Goal: Feedback & Contribution: Submit feedback/report problem

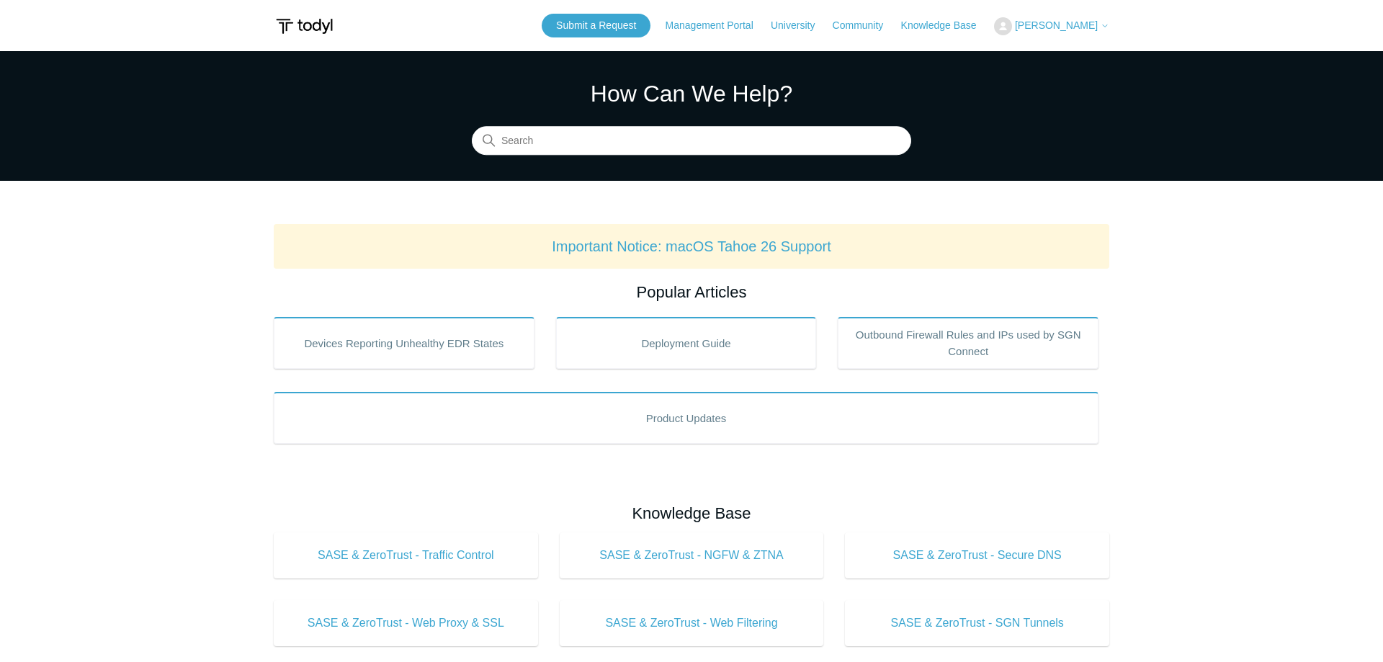
click at [1096, 23] on span "[PERSON_NAME]" at bounding box center [1056, 25] width 83 height 12
click at [1068, 53] on link "My Support Requests" at bounding box center [1065, 56] width 140 height 25
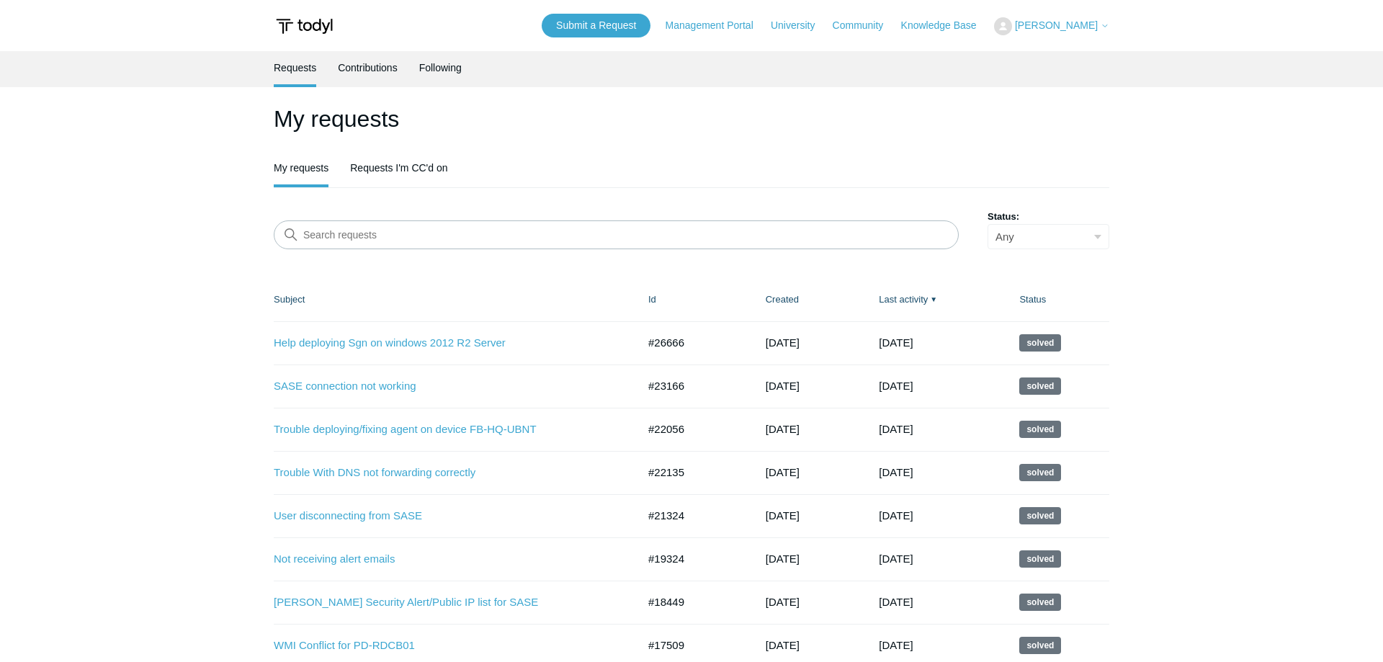
click at [513, 205] on div "My requests My requests Requests I'm CC'd on Search requests Status: Any Open A…" at bounding box center [692, 450] width 836 height 696
click at [381, 81] on link "Contributions" at bounding box center [368, 66] width 60 height 30
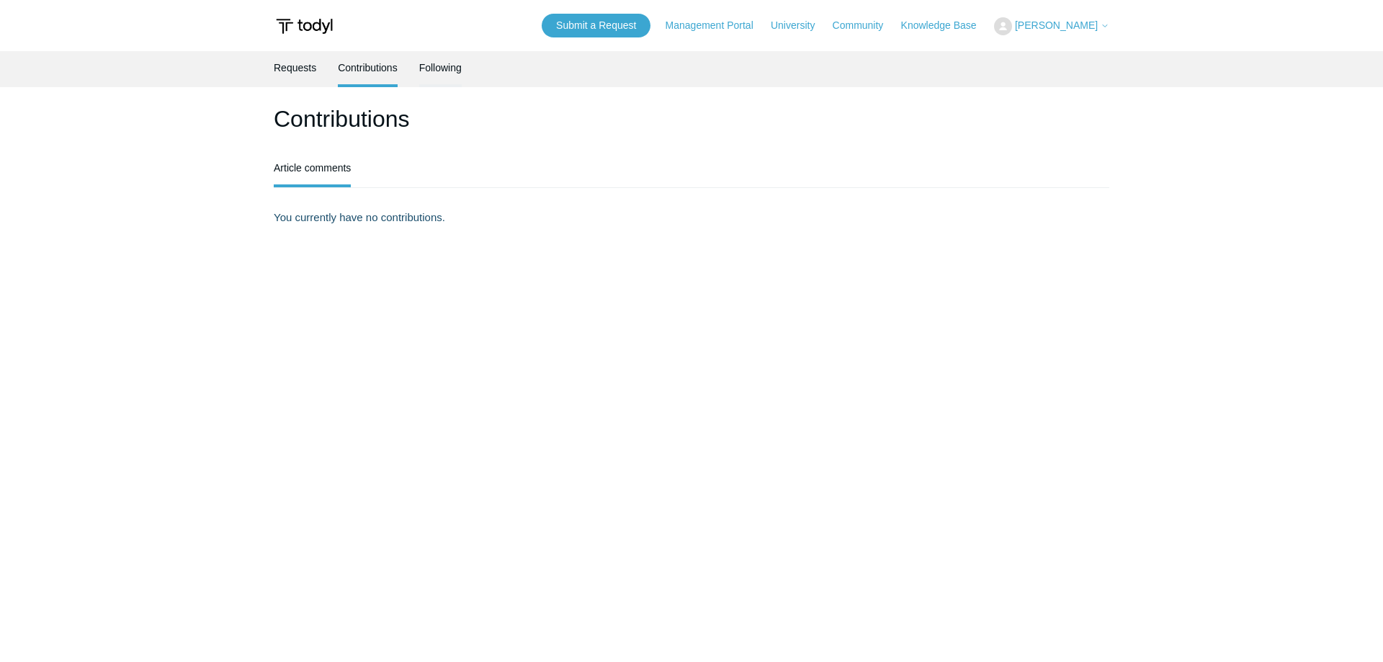
click at [448, 74] on link "Following" at bounding box center [440, 66] width 42 height 30
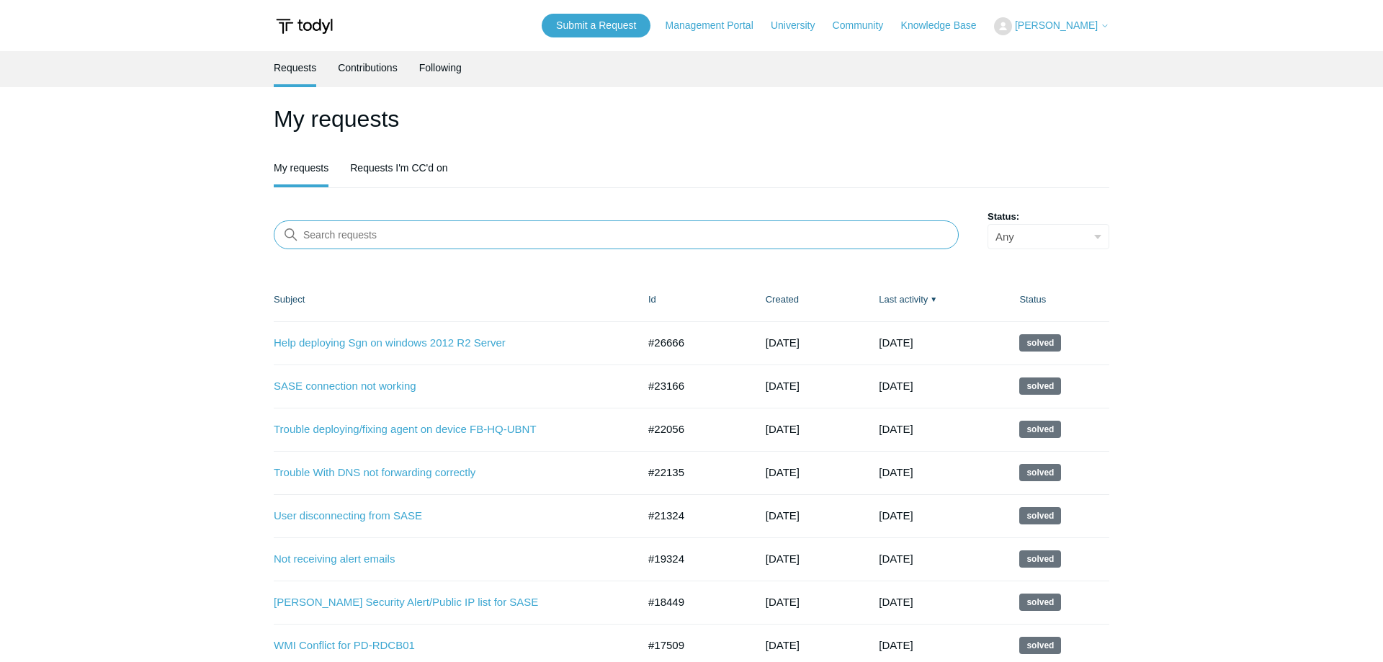
click at [403, 227] on input "Search requests" at bounding box center [616, 234] width 685 height 29
click at [619, 30] on link "Submit a Request" at bounding box center [596, 26] width 109 height 24
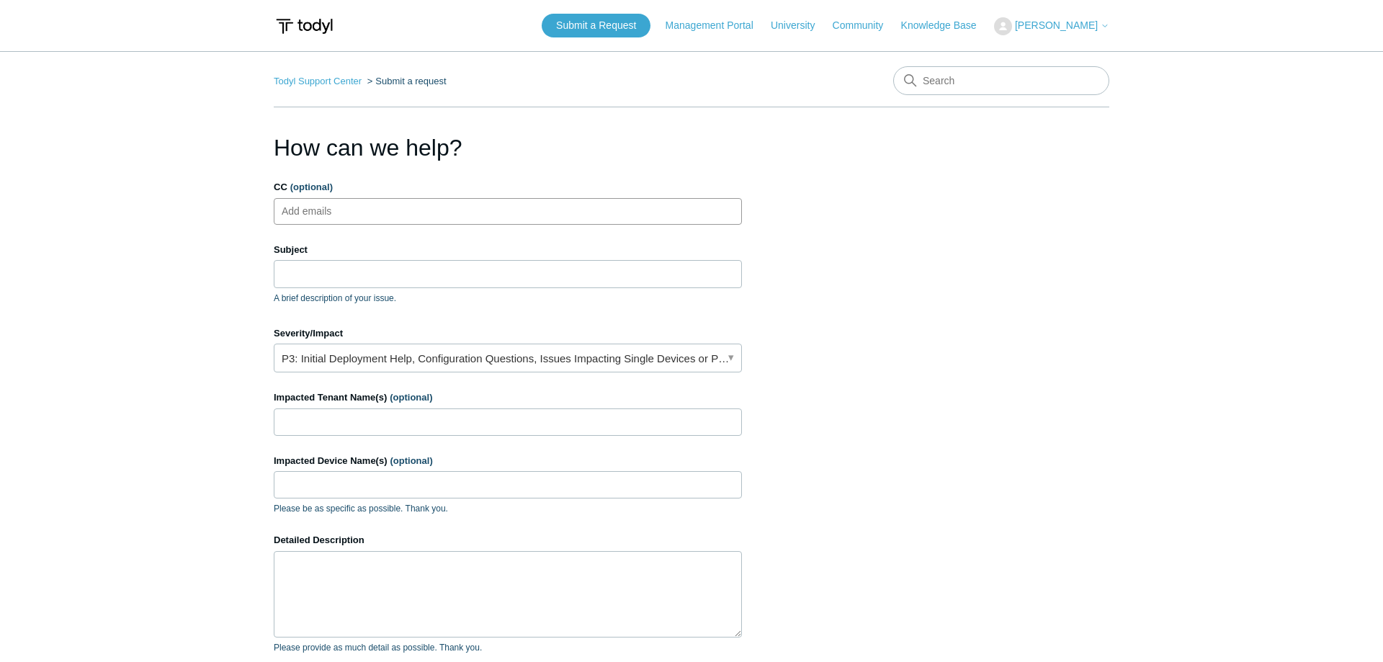
click at [404, 250] on label "Subject" at bounding box center [508, 250] width 468 height 14
click at [404, 260] on input "Subject" at bounding box center [508, 273] width 468 height 27
click at [410, 261] on input "Subject" at bounding box center [508, 273] width 468 height 27
type input "F"
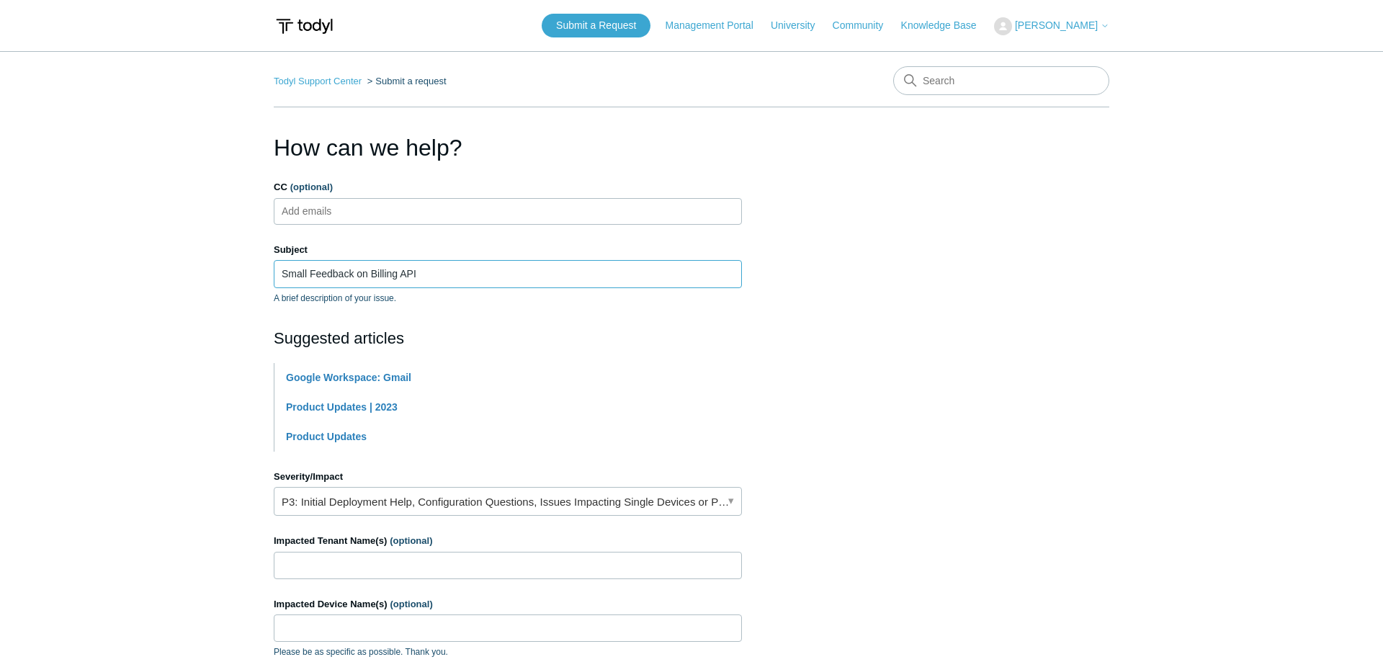
type input "Small Feedback on Billing API"
click at [372, 514] on link "P3: Initial Deployment Help, Configuration Questions, Issues Impacting Single D…" at bounding box center [508, 501] width 468 height 29
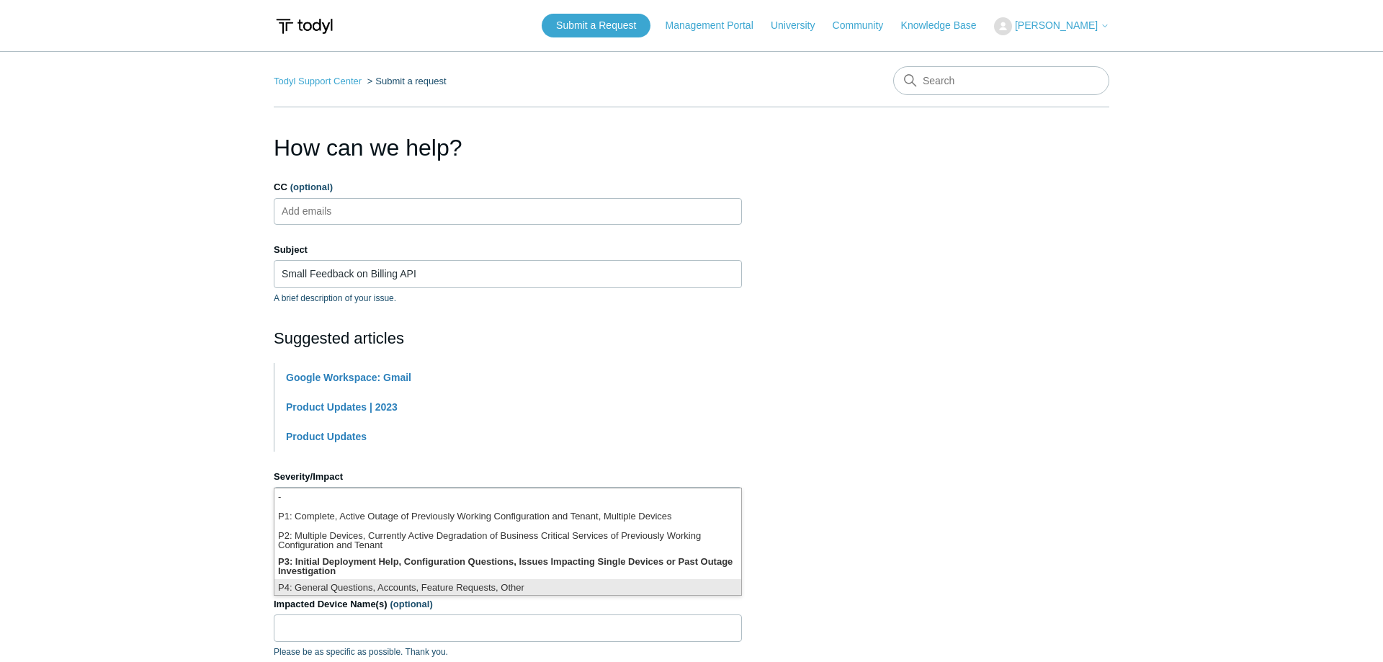
click at [390, 582] on li "P4: General Questions, Accounts, Feature Requests, Other" at bounding box center [507, 588] width 467 height 19
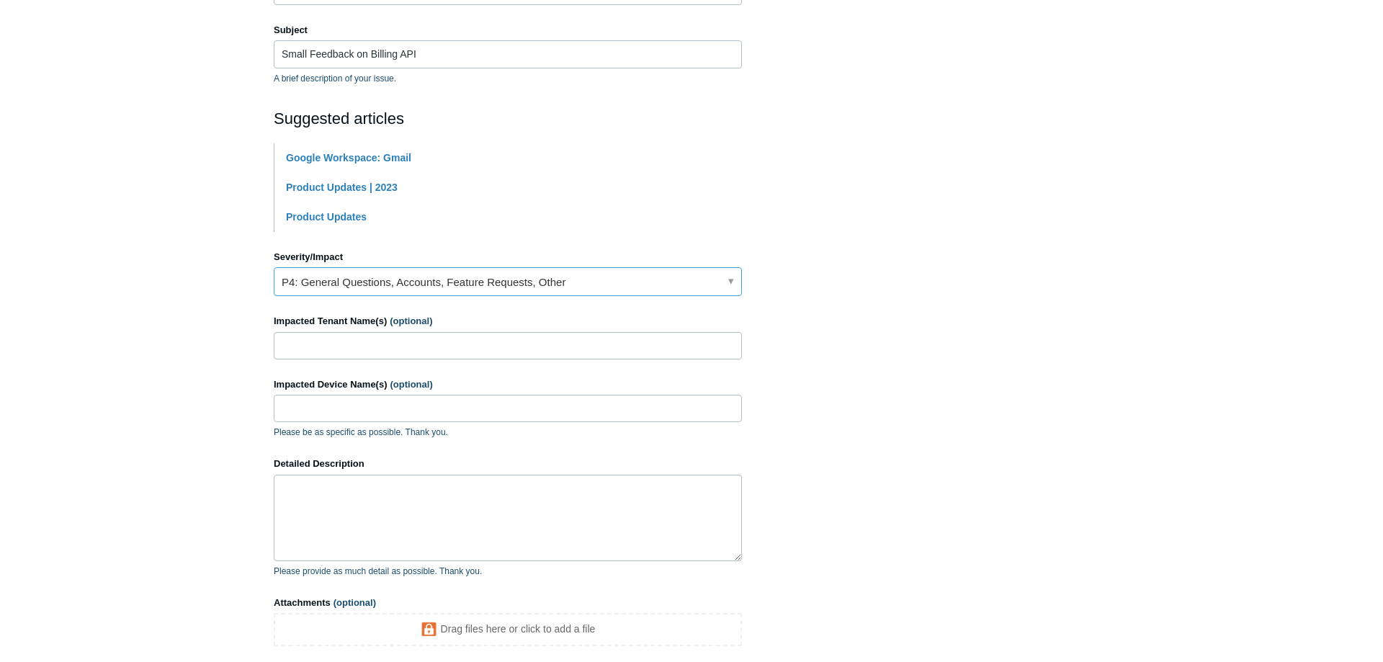
scroll to position [220, 0]
click at [339, 346] on input "Impacted Tenant Name(s) (optional)" at bounding box center [508, 344] width 468 height 27
click at [442, 506] on textarea "Detailed Description" at bounding box center [508, 517] width 468 height 86
click at [344, 346] on input "Impacted Tenant Name(s) (optional)" at bounding box center [508, 344] width 468 height 27
click at [361, 503] on textarea "Detailed Description" at bounding box center [508, 517] width 468 height 86
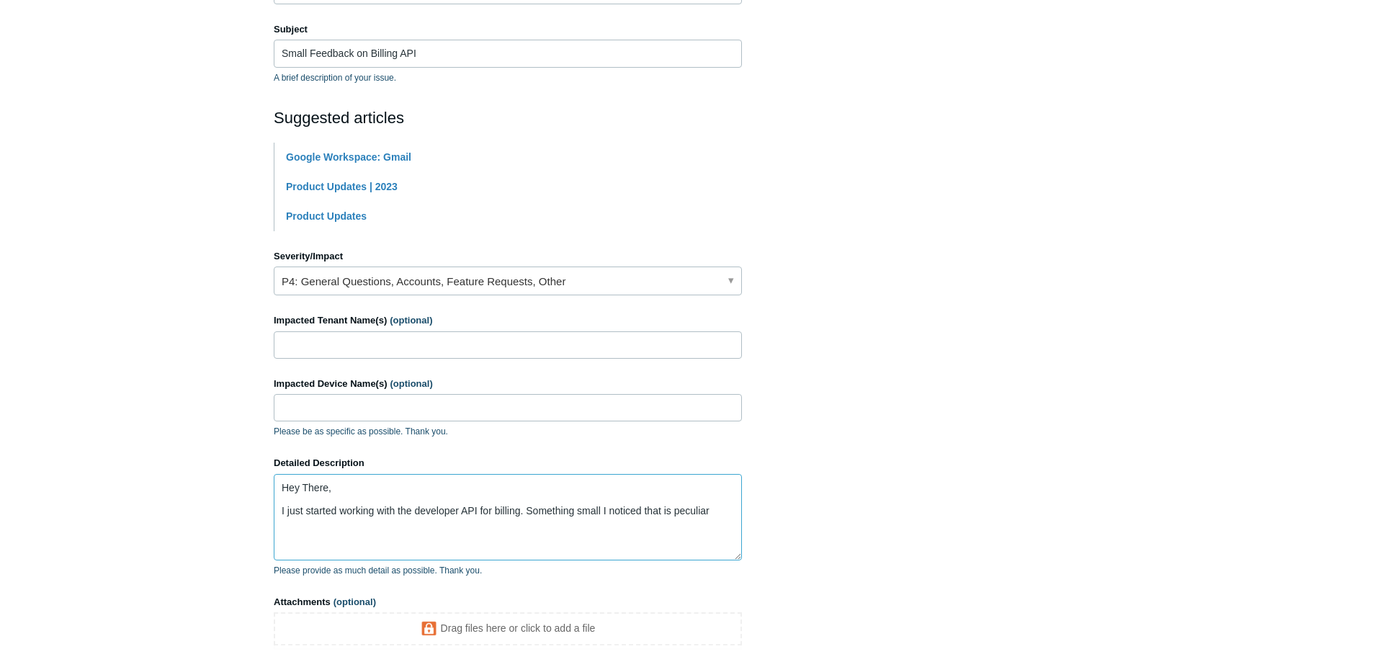
click at [717, 518] on textarea "Hey There, I just started working with the developer API for billing. Something…" at bounding box center [508, 517] width 468 height 86
drag, startPoint x: 686, startPoint y: 522, endPoint x: 521, endPoint y: 529, distance: 164.4
click at [521, 529] on textarea "Hey There, I just started working with the developer API for billing. Something…" at bounding box center [508, 517] width 468 height 86
click at [523, 521] on textarea "Hey There, I just started working with the developer API for billing. Something…" at bounding box center [508, 517] width 468 height 86
click at [446, 522] on textarea "Hey There, I just started working with the developer API for billing. Something…" at bounding box center [508, 517] width 468 height 86
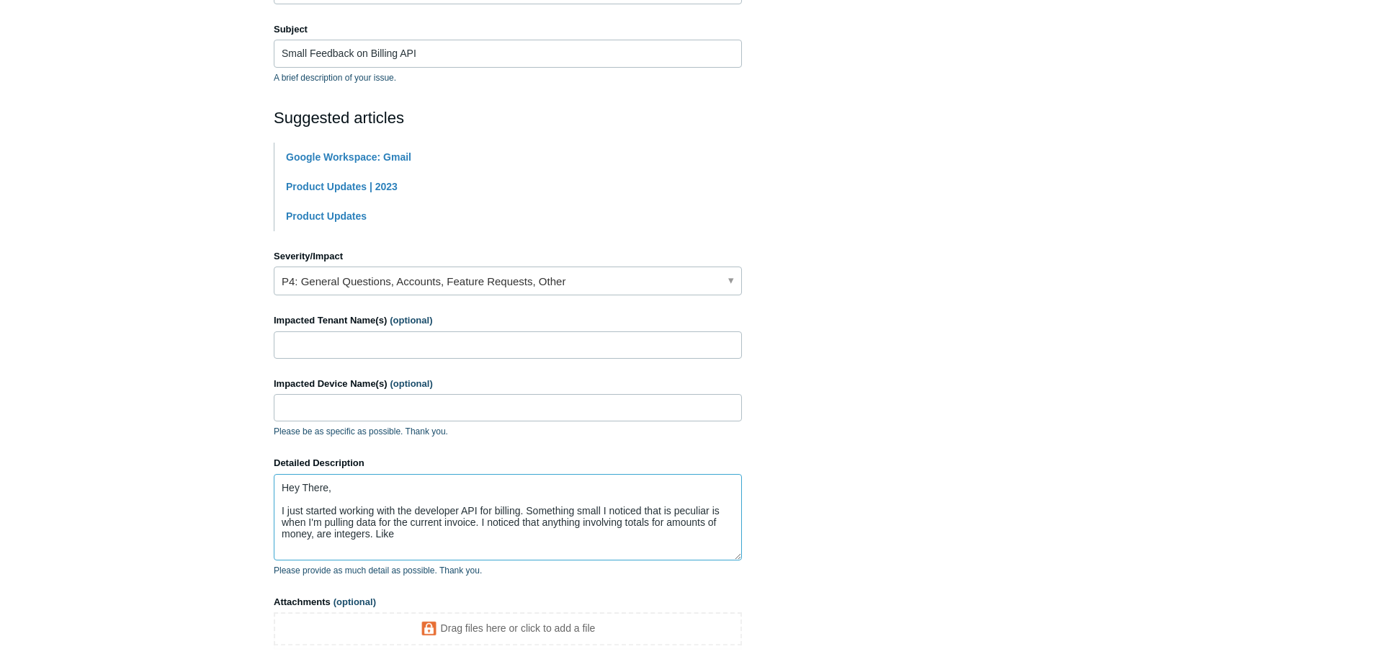
click at [390, 536] on textarea "Hey There, I just started working with the developer API for billing. Something…" at bounding box center [508, 517] width 468 height 86
click at [466, 542] on textarea "Hey There, I just started working with the developer API for billing. Something…" at bounding box center [508, 517] width 468 height 86
click at [552, 527] on textarea "Hey There, I just started working with the developer API for billing. Something…" at bounding box center [508, 517] width 468 height 86
click at [557, 533] on textarea "Hey There, I just started working with the developer API for billing. Something…" at bounding box center [508, 517] width 468 height 86
click at [483, 538] on textarea "Hey There, I just started working with the developer API for billing. Something…" at bounding box center [508, 517] width 468 height 86
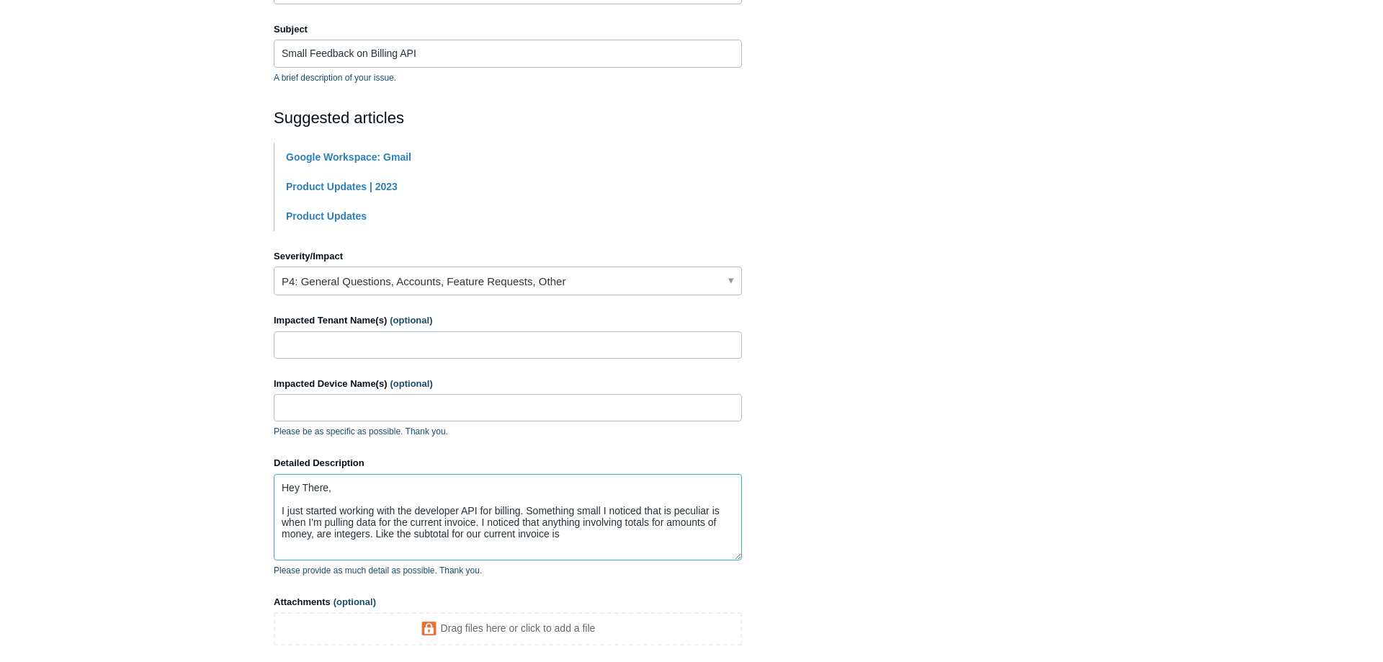
paste textarea "3,575.00"
click at [730, 539] on textarea "Hey There, I just started working with the developer API for billing. Something…" at bounding box center [508, 517] width 468 height 86
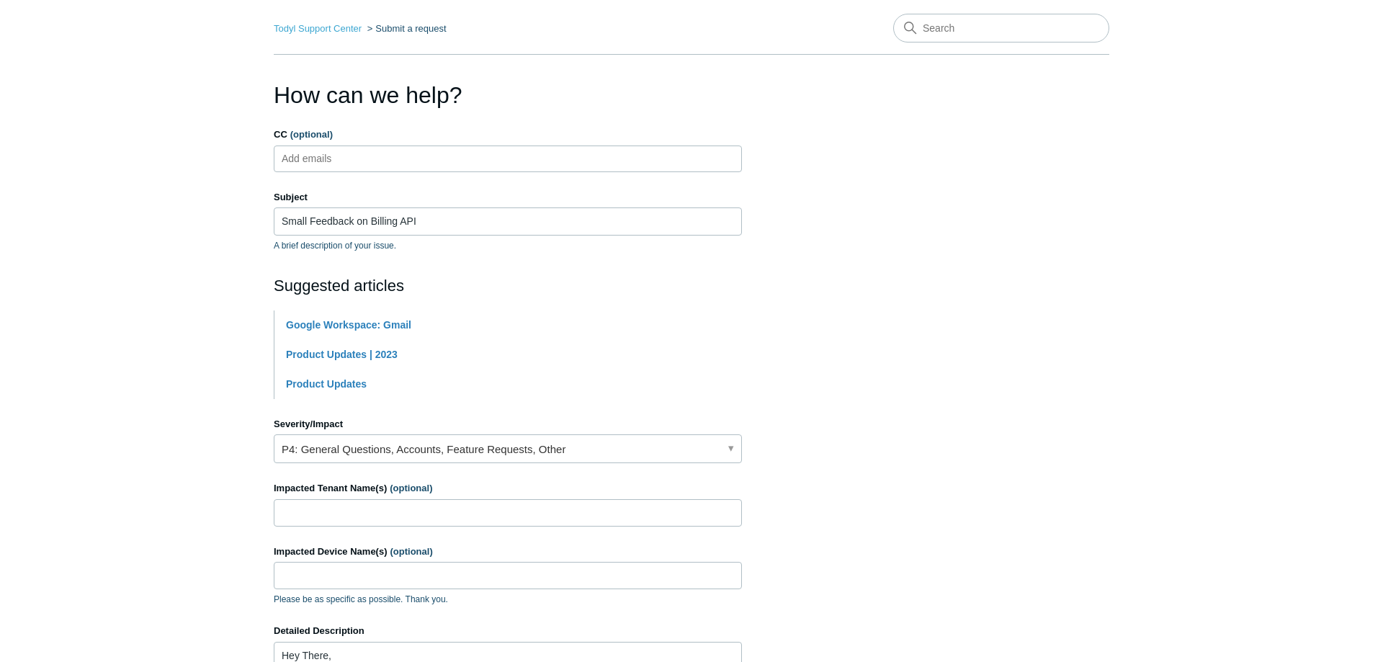
scroll to position [0, 0]
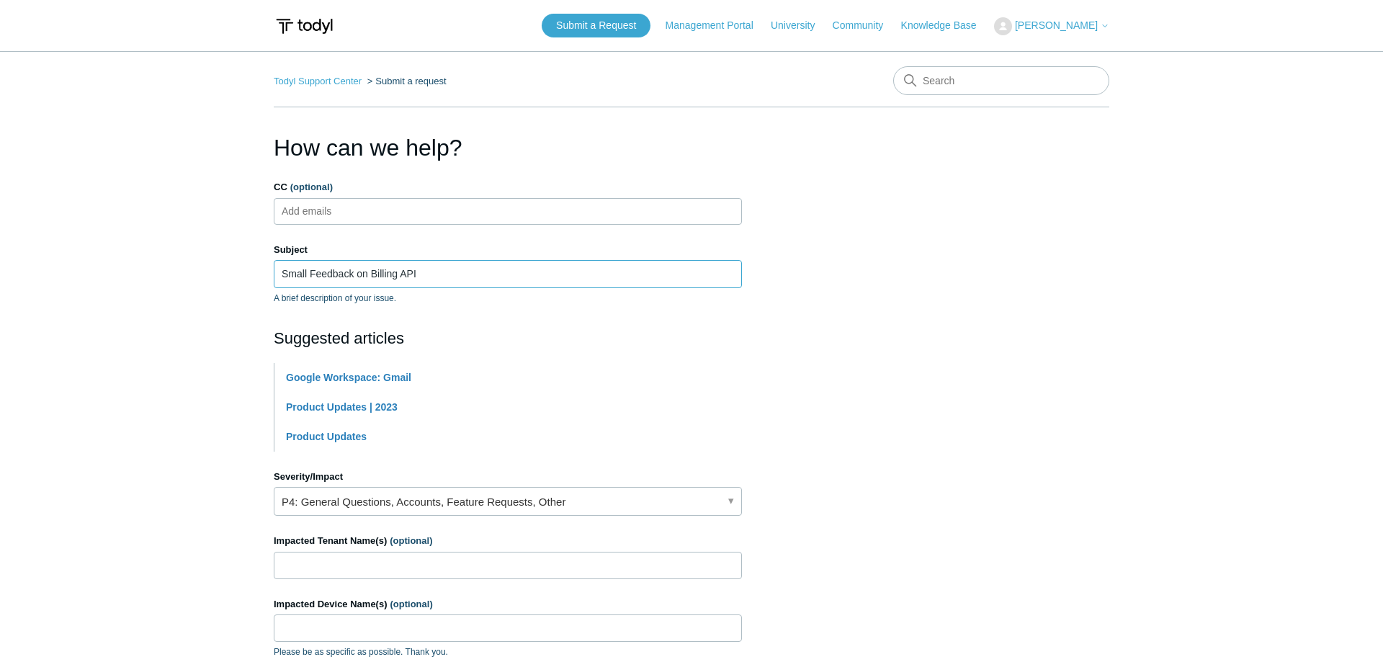
click at [444, 277] on input "Small Feedback on Billing API" at bounding box center [508, 273] width 468 height 27
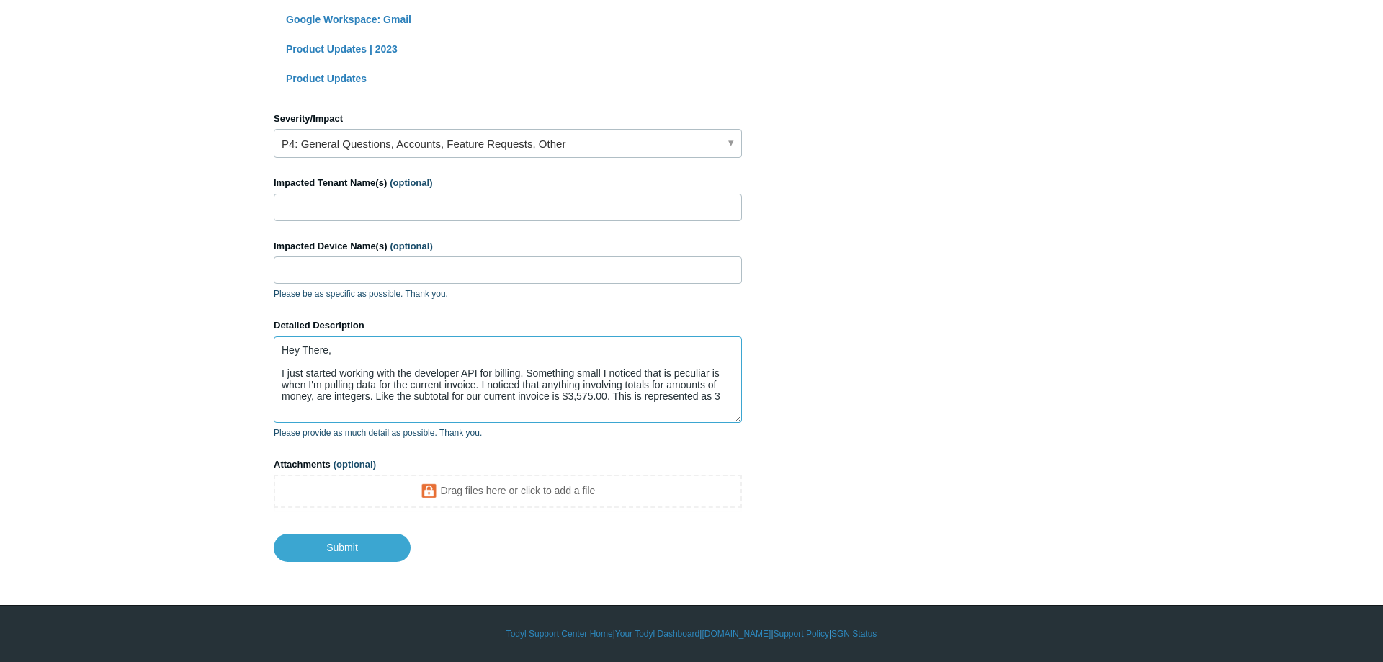
click at [720, 397] on textarea "Hey There, I just started working with the developer API for billing. Something…" at bounding box center [508, 379] width 468 height 86
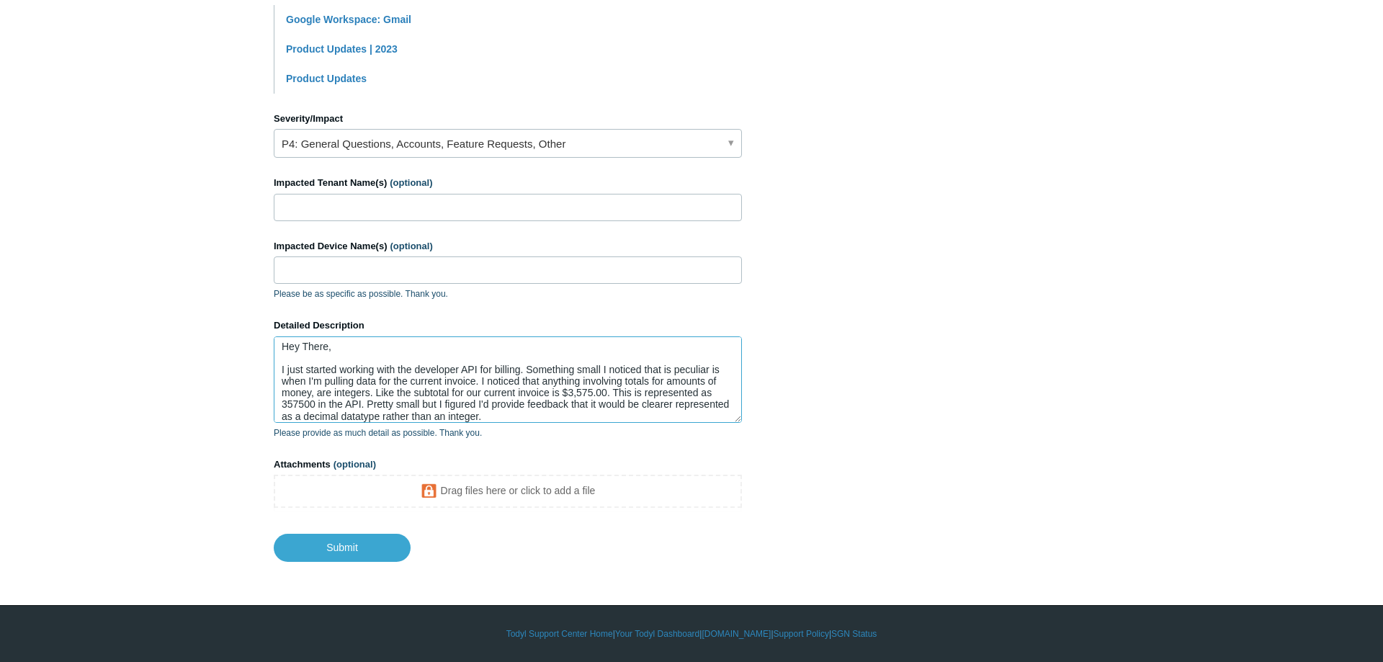
click at [375, 346] on textarea "Hey There, I just started working with the developer API for billing. Something…" at bounding box center [508, 379] width 468 height 86
click at [333, 354] on textarea "Hey There,! I just started working with the developer API for billing. Somethin…" at bounding box center [508, 379] width 468 height 86
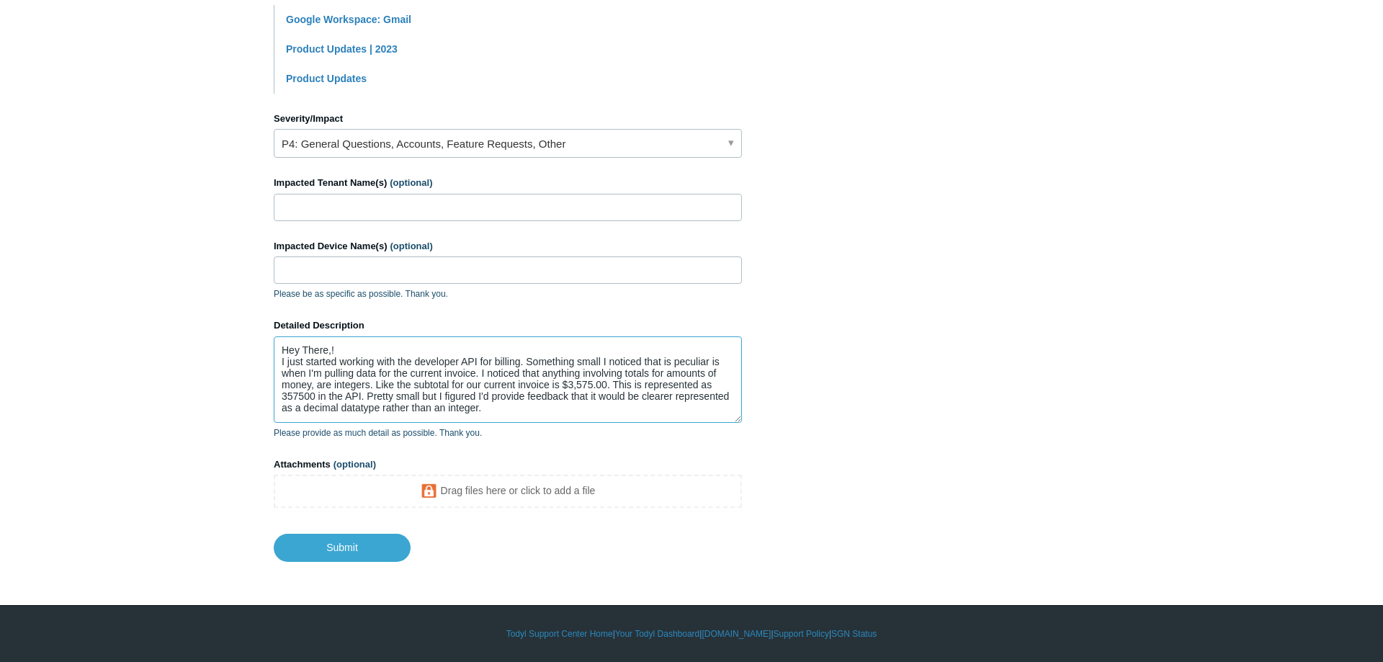
scroll to position [0, 0]
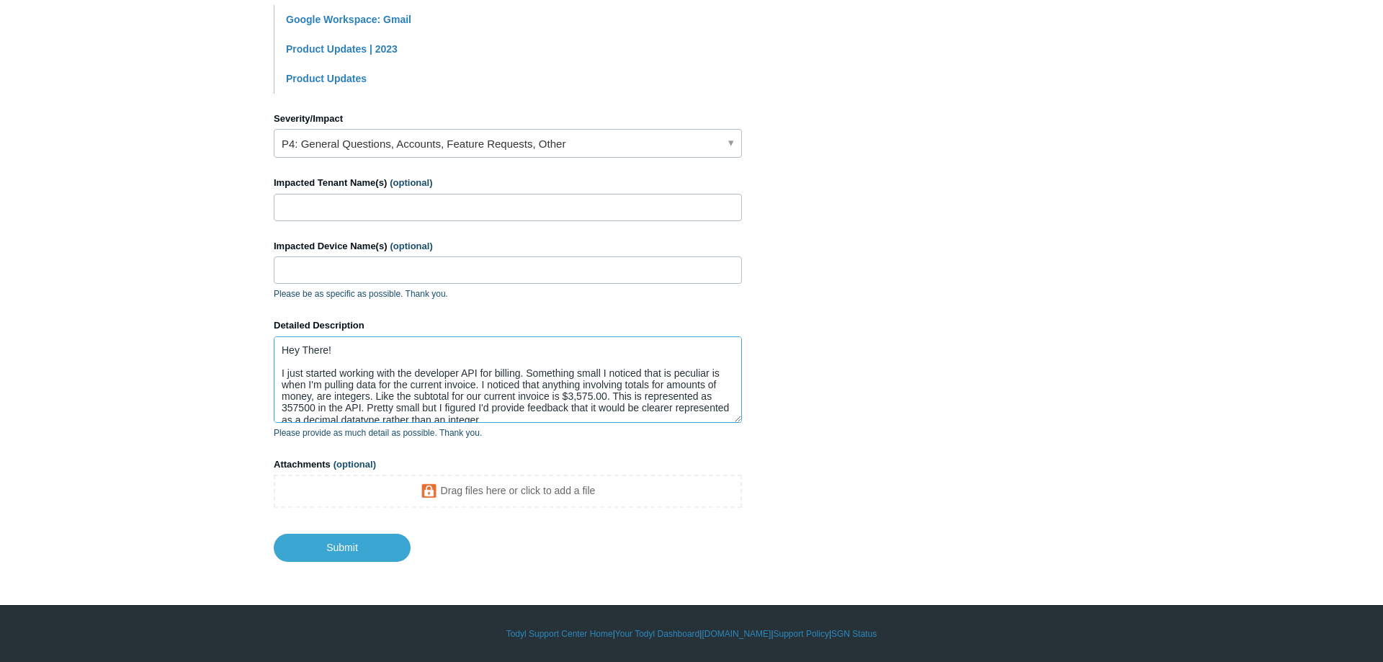
drag, startPoint x: 661, startPoint y: 384, endPoint x: 376, endPoint y: 399, distance: 285.6
click at [376, 399] on textarea "Hey There! I just started working with the developer API for billing. Something…" at bounding box center [508, 379] width 468 height 86
drag, startPoint x: 384, startPoint y: 398, endPoint x: 343, endPoint y: 412, distance: 43.5
click at [343, 412] on textarea "Hey There! I just started working with the developer API for billing. Something…" at bounding box center [508, 379] width 468 height 86
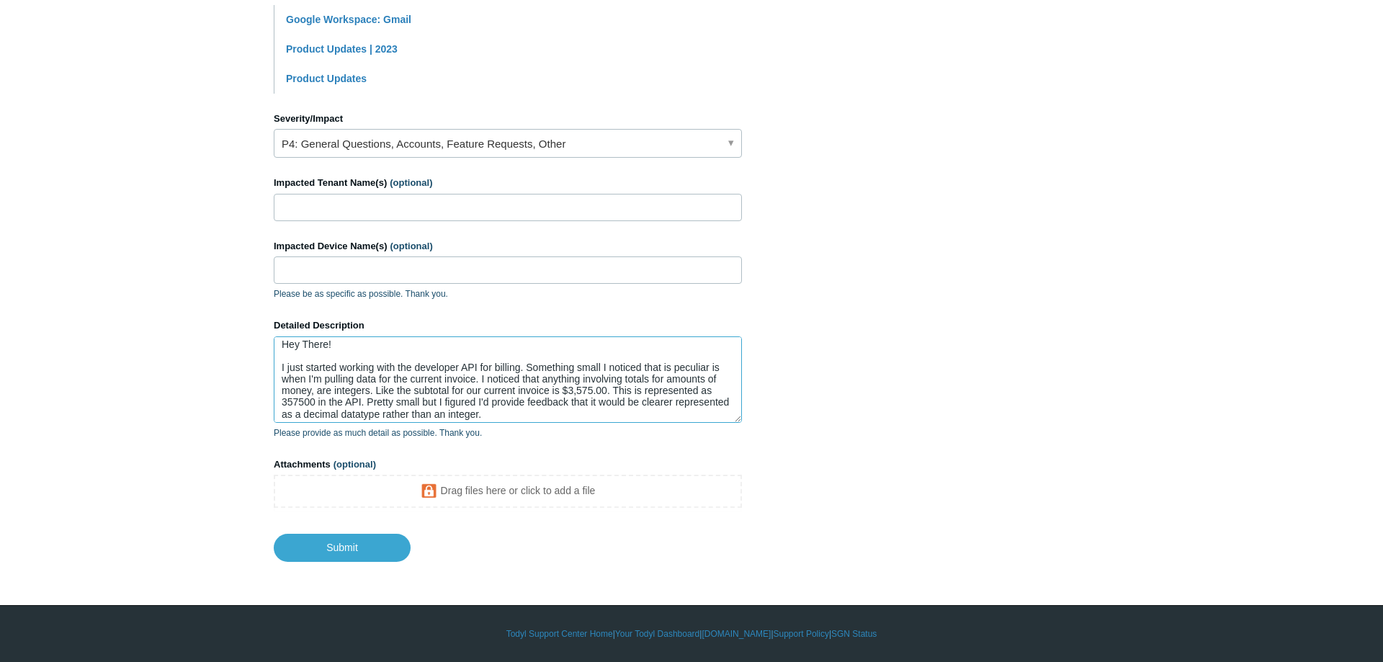
scroll to position [10, 0]
click at [477, 405] on textarea "Hey There! I just started working with the developer API for billing. Something…" at bounding box center [508, 379] width 468 height 86
drag, startPoint x: 539, startPoint y: 407, endPoint x: 493, endPoint y: 413, distance: 46.6
click at [493, 413] on textarea "Hey There! I just started working with the developer API for billing. Something…" at bounding box center [508, 379] width 468 height 86
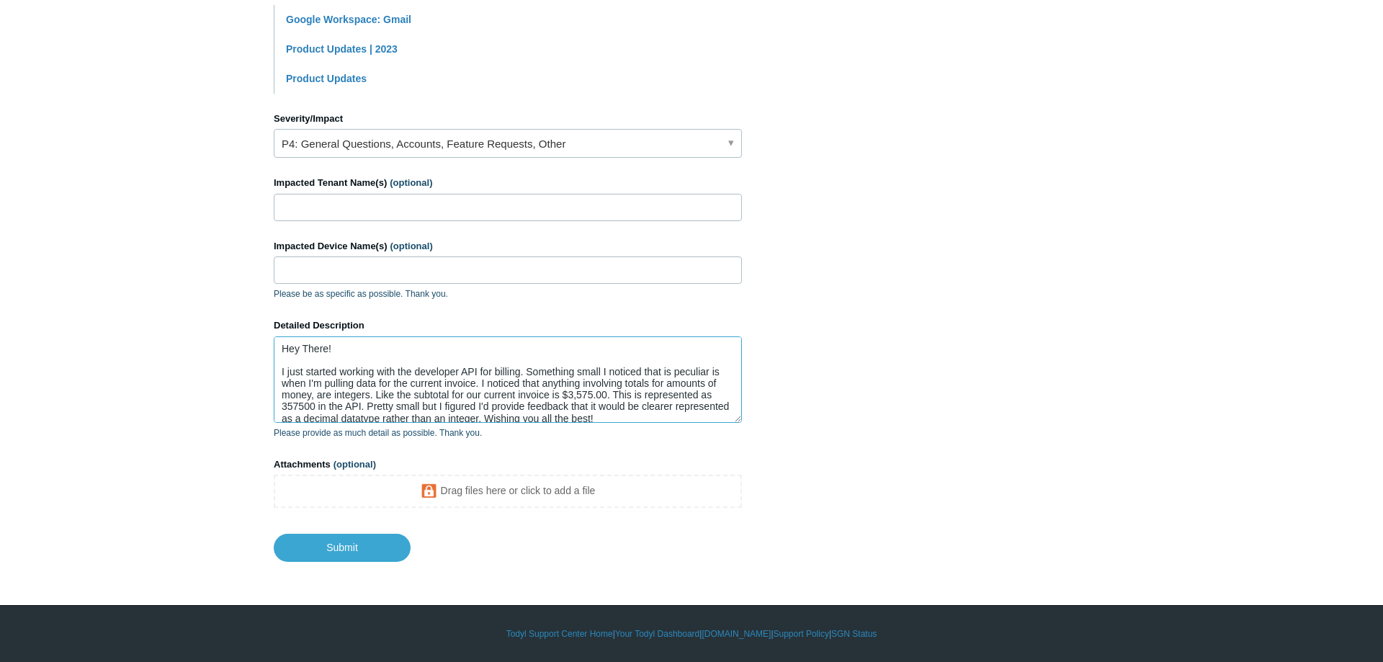
scroll to position [0, 0]
drag, startPoint x: 513, startPoint y: 377, endPoint x: 635, endPoint y: 375, distance: 121.7
click at [635, 375] on textarea "Hey There! I just started working with the developer API for billing. Something…" at bounding box center [508, 379] width 468 height 86
drag, startPoint x: 330, startPoint y: 400, endPoint x: 683, endPoint y: 408, distance: 353.0
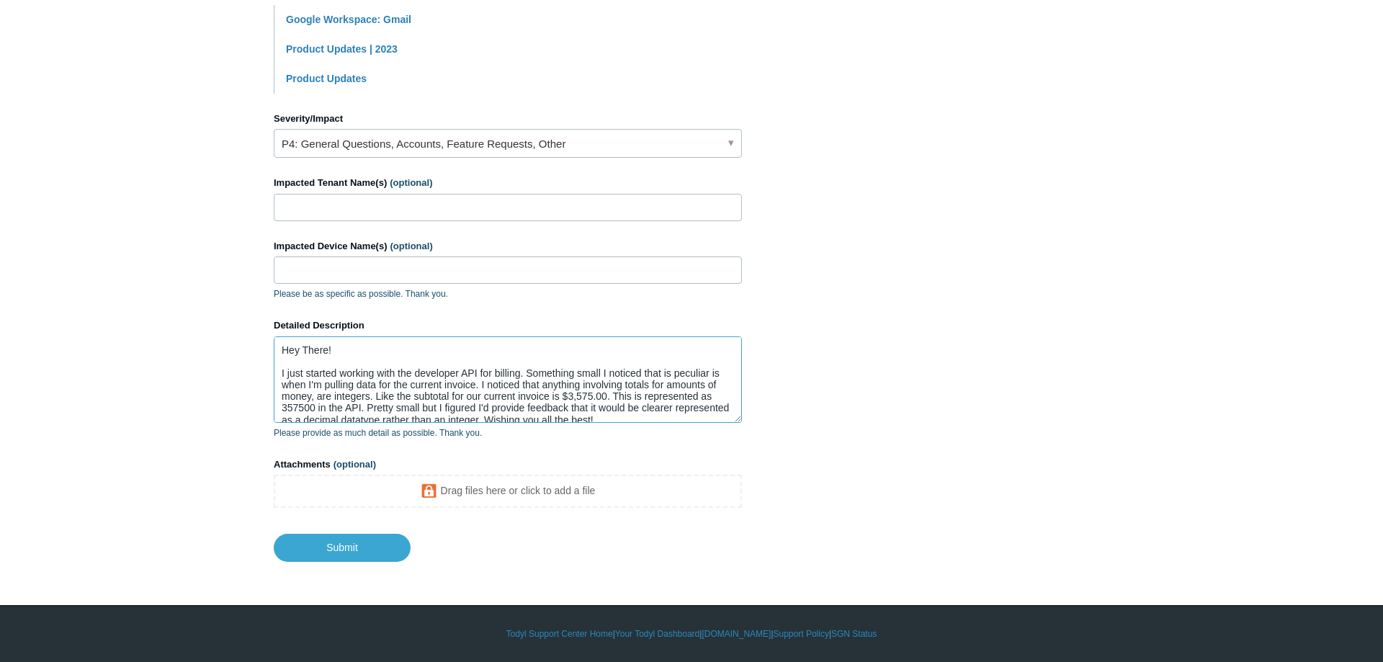
click at [683, 408] on textarea "Hey There! I just started working with the developer API for billing. Something…" at bounding box center [508, 379] width 468 height 86
click at [621, 416] on textarea "Hey There! I just started working with the developer API for billing. Something…" at bounding box center [508, 379] width 468 height 86
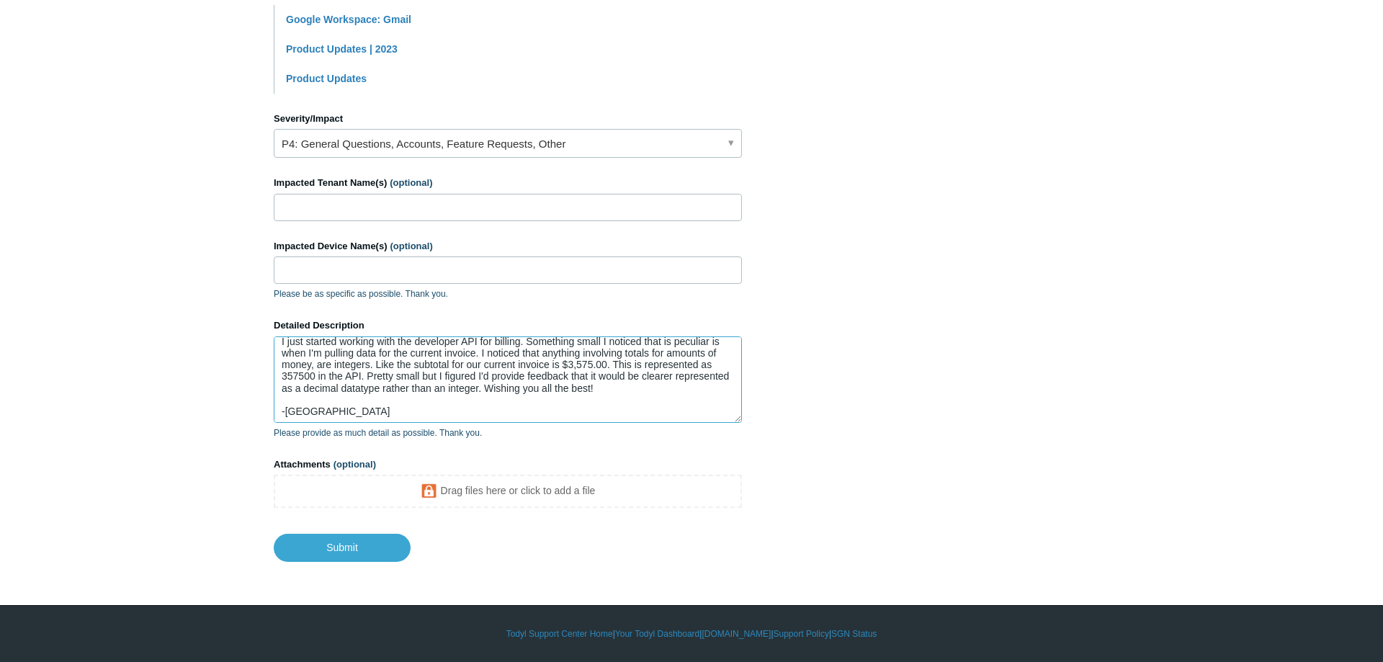
scroll to position [34, 0]
drag, startPoint x: 454, startPoint y: 389, endPoint x: 617, endPoint y: 385, distance: 162.8
click at [617, 385] on textarea "Hey There! I just started working with the developer API for billing. Something…" at bounding box center [508, 379] width 468 height 86
type textarea "Hey There! I just started working with the developer API for billing. Something…"
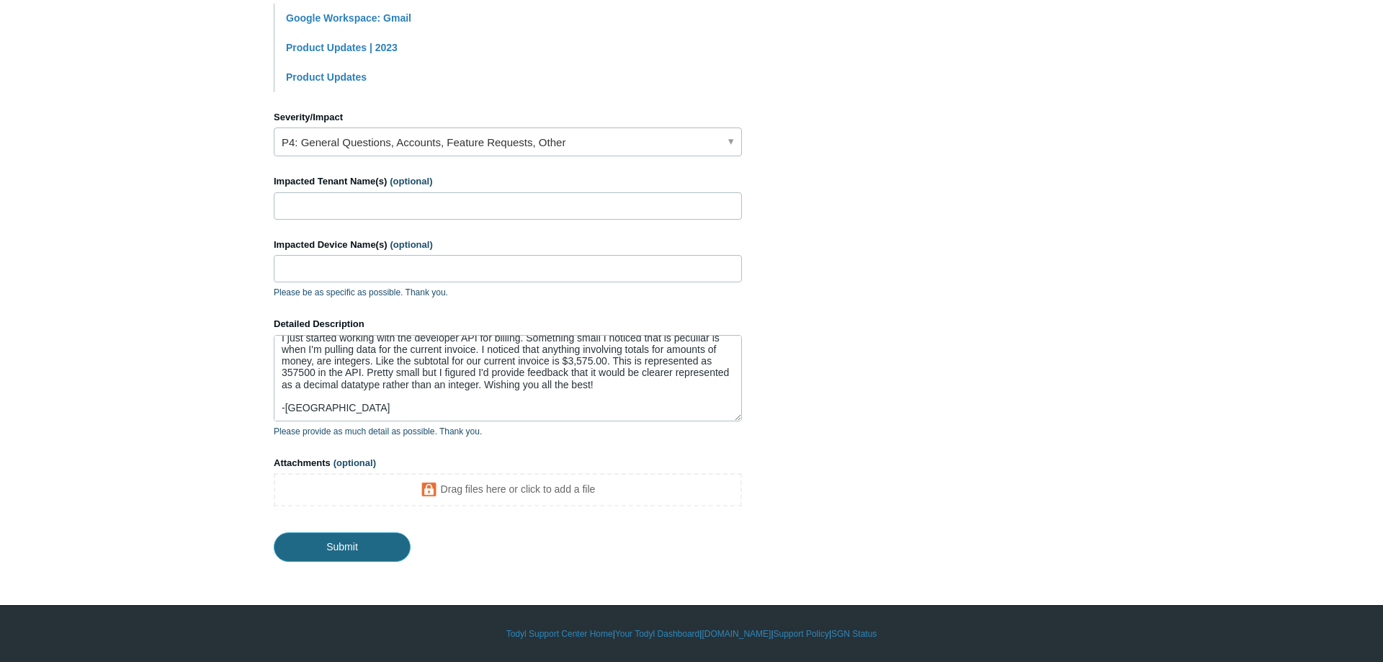
click at [337, 552] on input "Submit" at bounding box center [342, 546] width 137 height 29
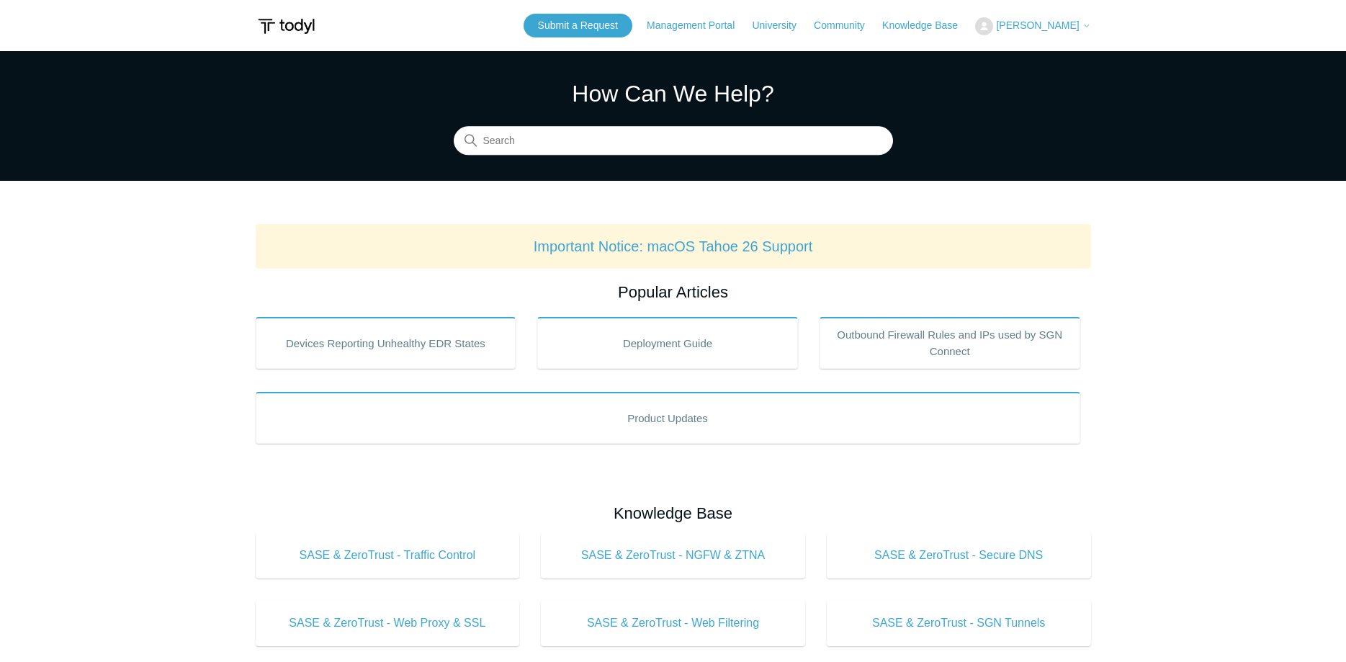
click at [1036, 24] on span "[PERSON_NAME]" at bounding box center [1037, 25] width 83 height 12
click at [1038, 53] on link "My Support Requests" at bounding box center [1046, 56] width 140 height 25
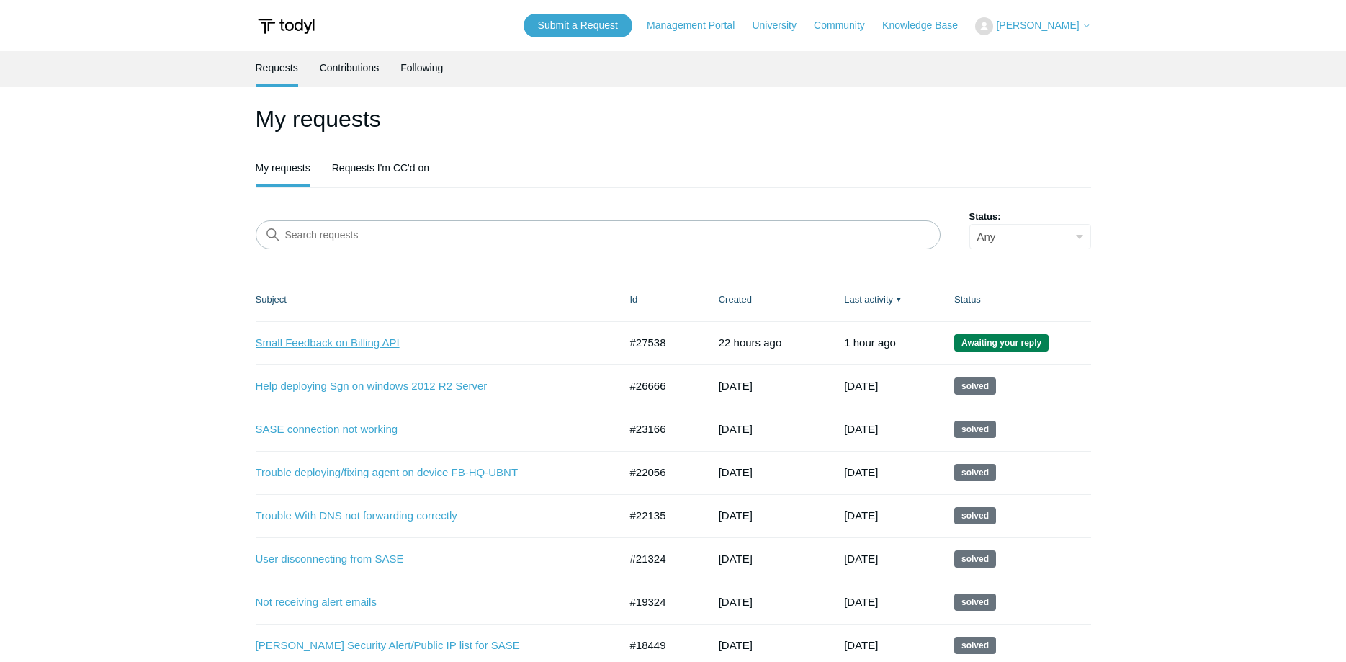
click at [359, 343] on link "Small Feedback on Billing API" at bounding box center [427, 343] width 342 height 17
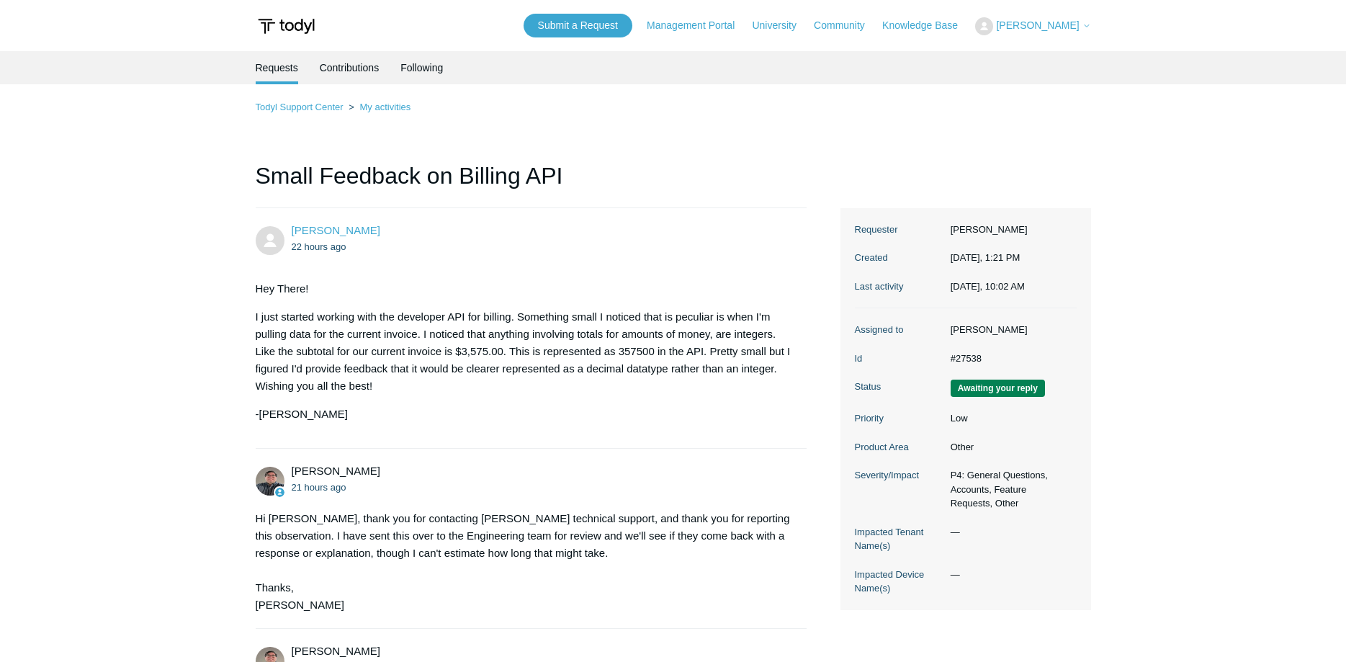
scroll to position [345, 0]
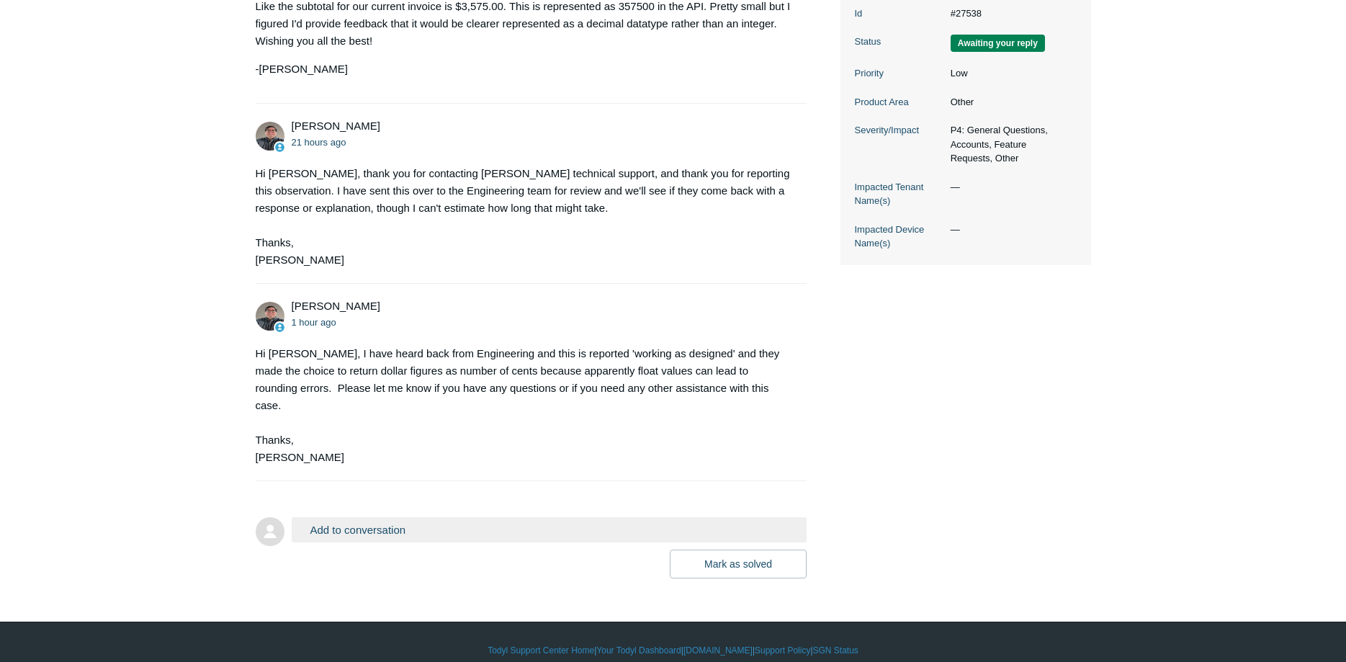
click at [458, 517] on button "Add to conversation" at bounding box center [550, 529] width 516 height 25
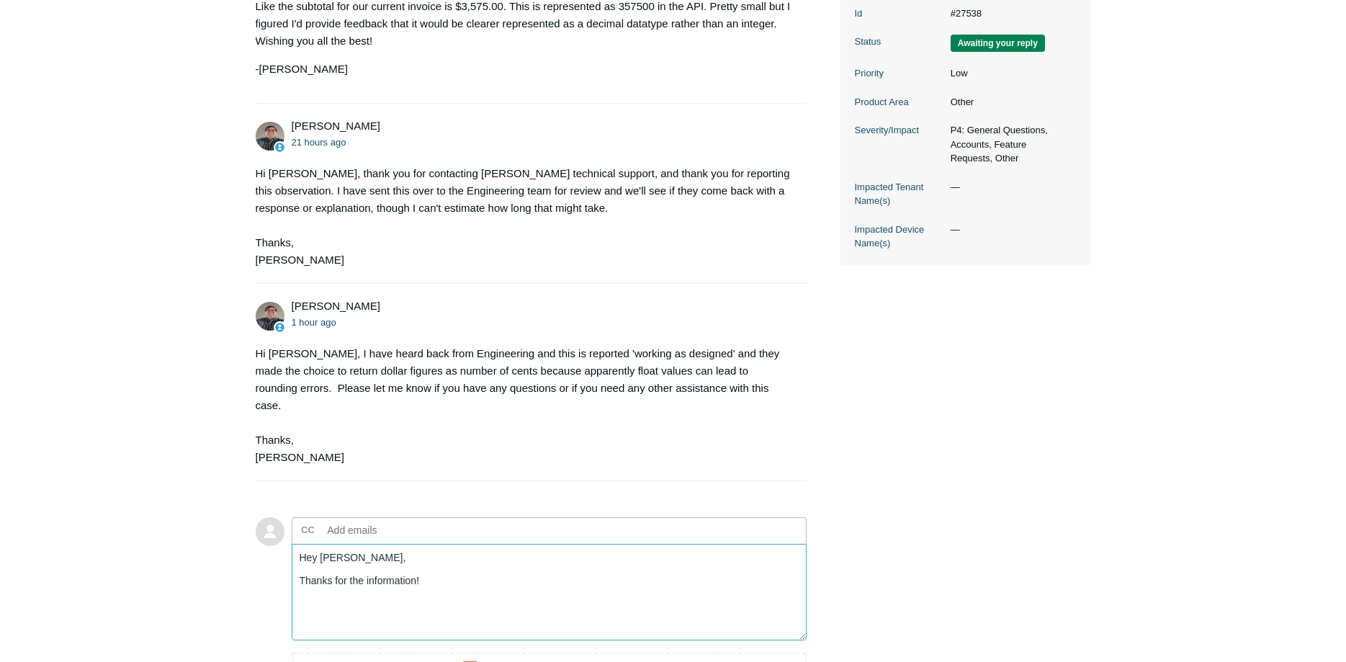
click at [473, 591] on textarea "Hey Matt, Thanks for the information!" at bounding box center [550, 592] width 516 height 97
click at [581, 573] on textarea "Hey Matt, Thanks for the information! That makes sense" at bounding box center [550, 592] width 516 height 97
drag, startPoint x: 581, startPoint y: 573, endPoint x: 538, endPoint y: 568, distance: 43.5
click at [538, 568] on textarea "Hey Matt, Thanks for the information! That makes sense" at bounding box center [550, 592] width 516 height 97
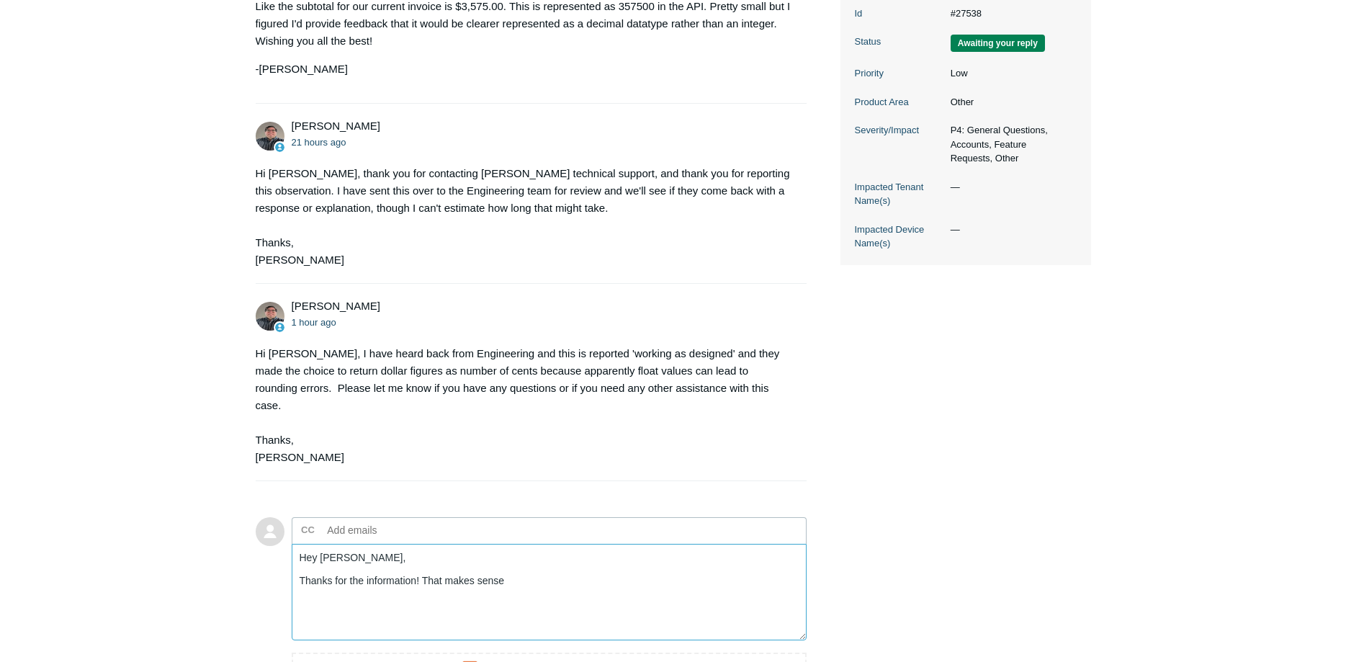
click at [545, 585] on textarea "Hey Matt, Thanks for the information! That makes sense" at bounding box center [550, 592] width 516 height 97
click at [539, 563] on textarea "Hey Matt, Thanks for the information! That makes sense" at bounding box center [550, 592] width 516 height 97
drag, startPoint x: 539, startPoint y: 563, endPoint x: 522, endPoint y: 563, distance: 16.6
click at [522, 563] on textarea "Hey Matt, Thanks for the information! That makes sense" at bounding box center [550, 592] width 516 height 97
click at [667, 579] on textarea "Hey Matt, Thanks for the information! That makes sense. We use the .net decimal…" at bounding box center [550, 592] width 516 height 97
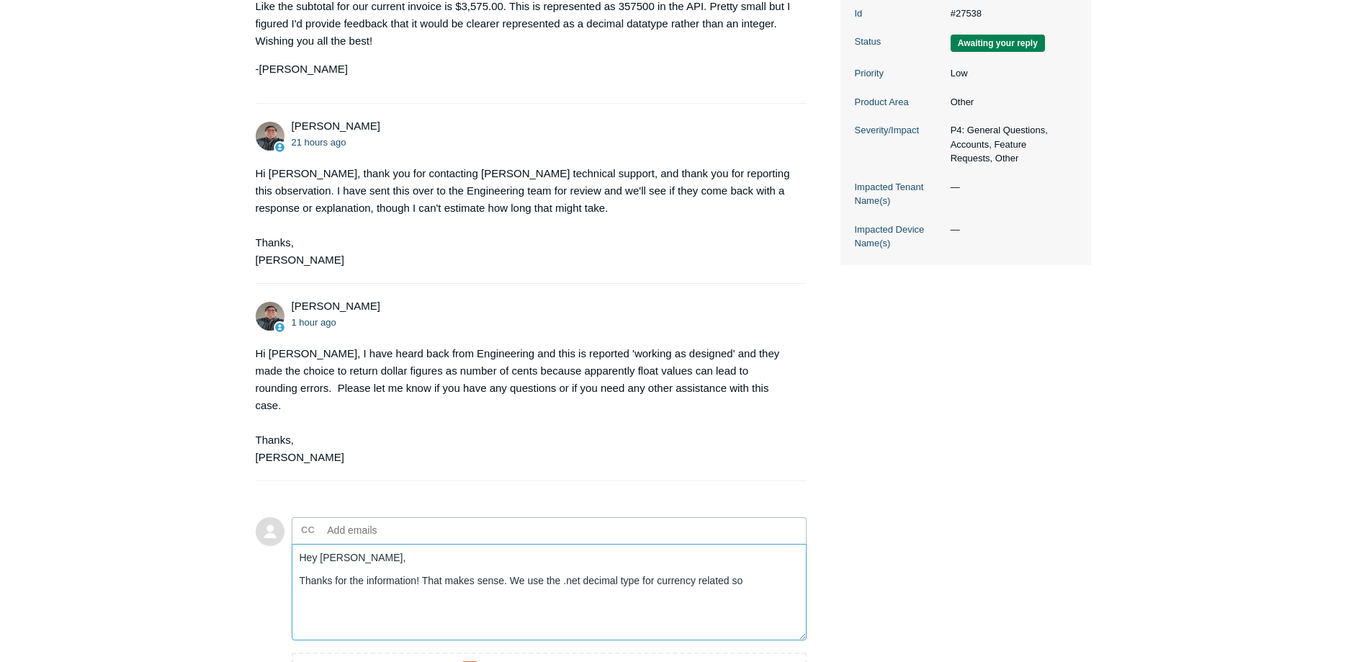
click at [749, 572] on textarea "Hey Matt, Thanks for the information! That makes sense. We use the .net decimal…" at bounding box center [550, 592] width 516 height 97
drag, startPoint x: 501, startPoint y: 564, endPoint x: 425, endPoint y: 565, distance: 75.6
click at [425, 565] on textarea "Hey Matt, Thanks for the information! That makes sense. We use the .net decimal…" at bounding box center [550, 592] width 516 height 97
click at [503, 584] on textarea "Hey Matt, Thanks for the information! We use the .net decimal type for currency…" at bounding box center [550, 592] width 516 height 97
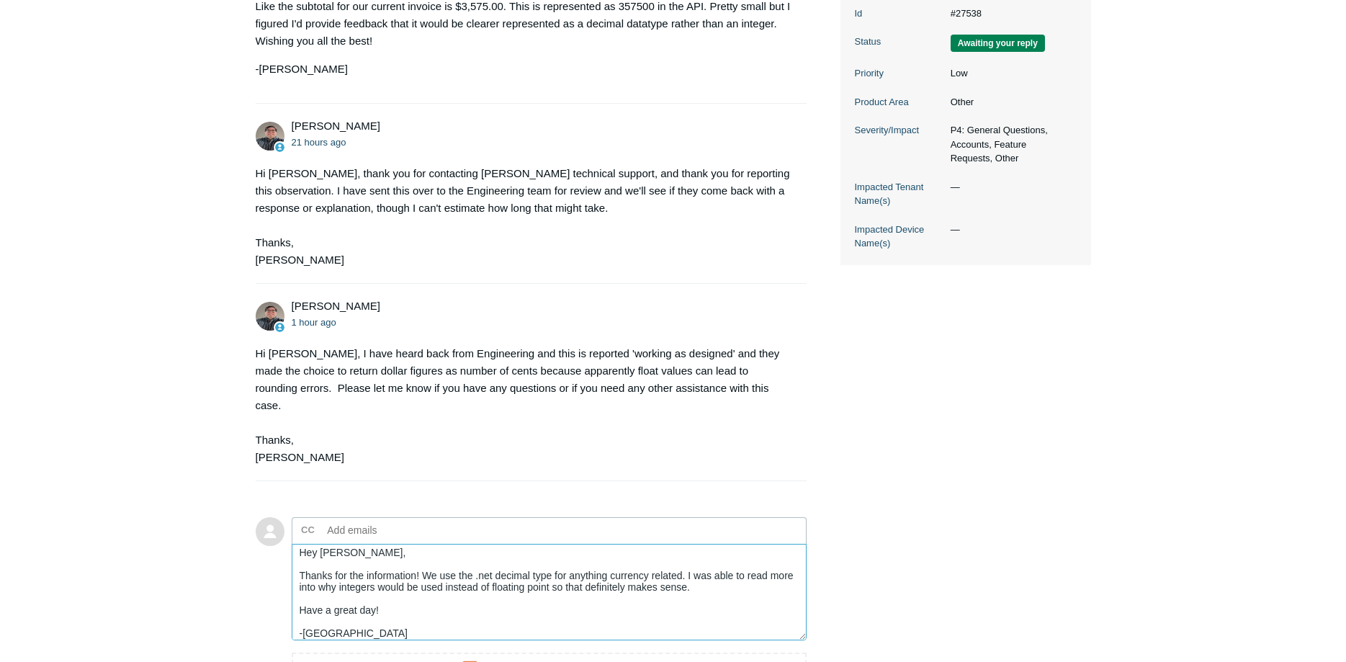
click at [684, 560] on textarea "Hey Matt, Thanks for the information! We use the .net decimal type for anything…" at bounding box center [550, 592] width 516 height 97
click at [720, 566] on textarea "Hey Matt, Thanks for the information! We use the .net decimal type for anything…" at bounding box center [550, 592] width 516 height 97
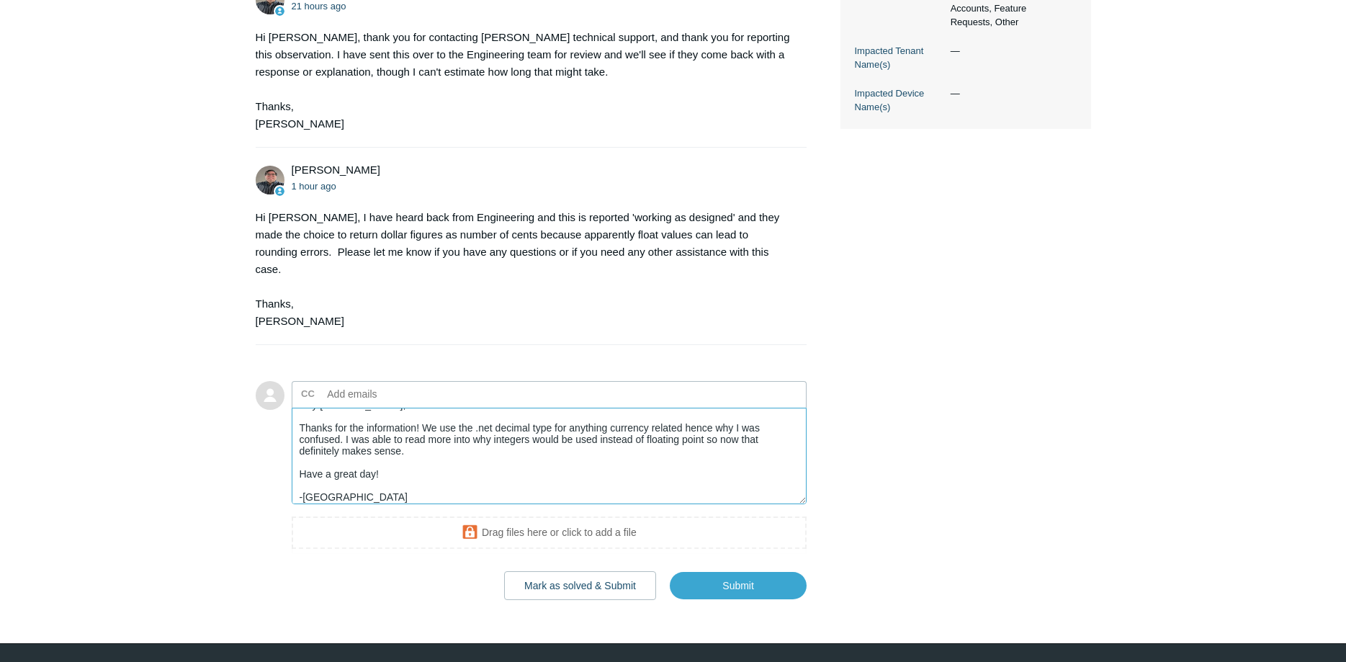
scroll to position [500, 0]
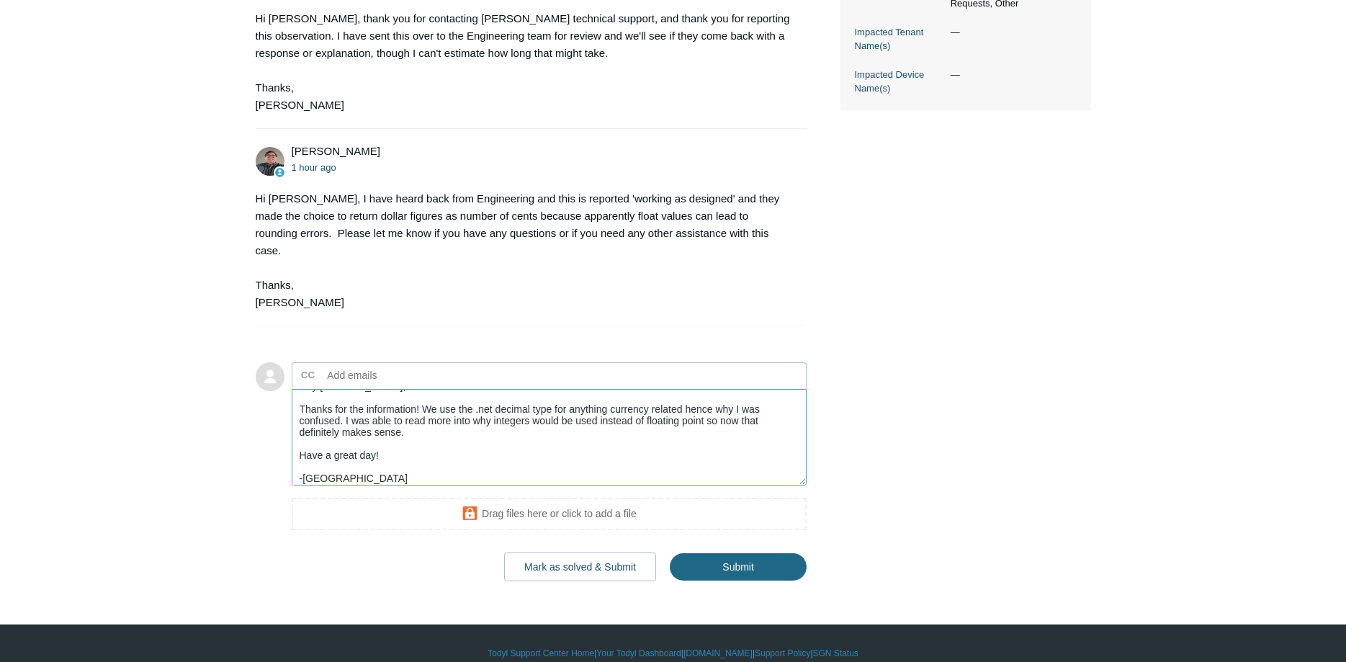
type textarea "Hey Matt, Thanks for the information! We use the .net decimal type for anything…"
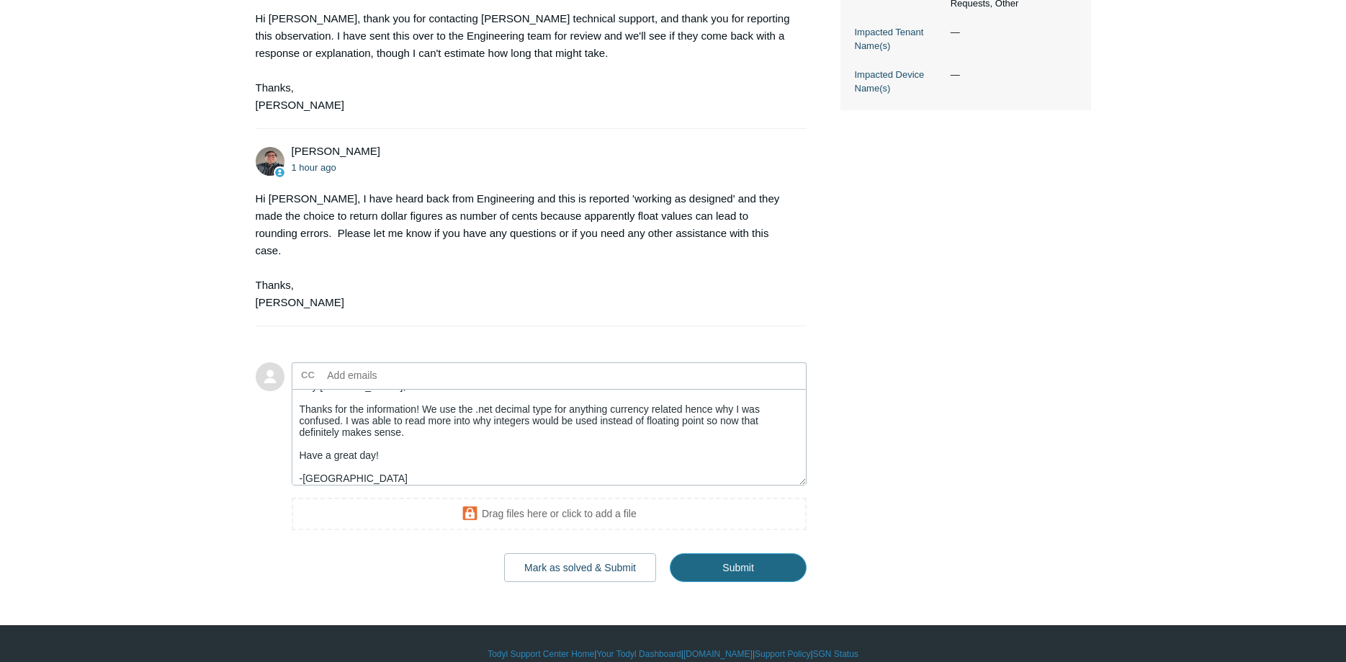
click at [728, 553] on input "Submit" at bounding box center [738, 567] width 137 height 29
